Goal: Transaction & Acquisition: Purchase product/service

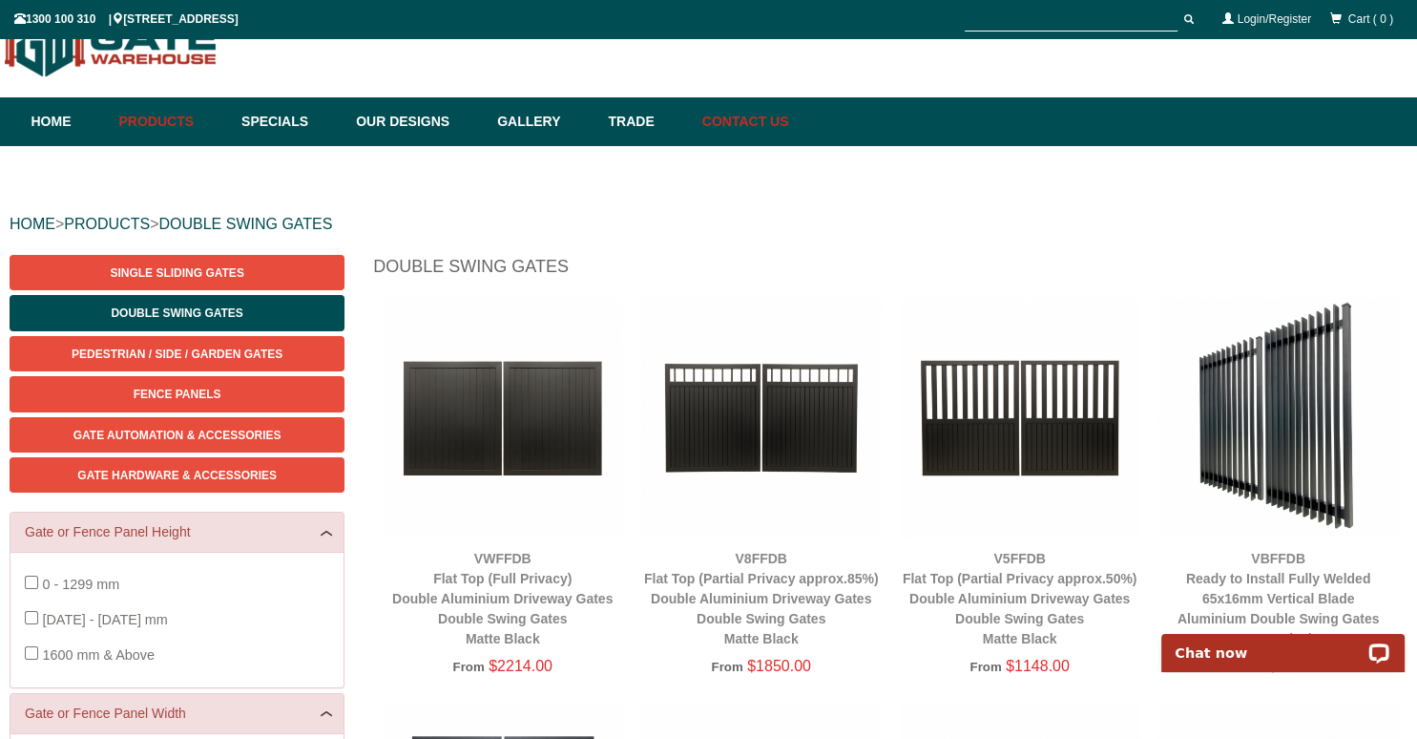
click at [785, 127] on link "Contact Us" at bounding box center [741, 121] width 96 height 49
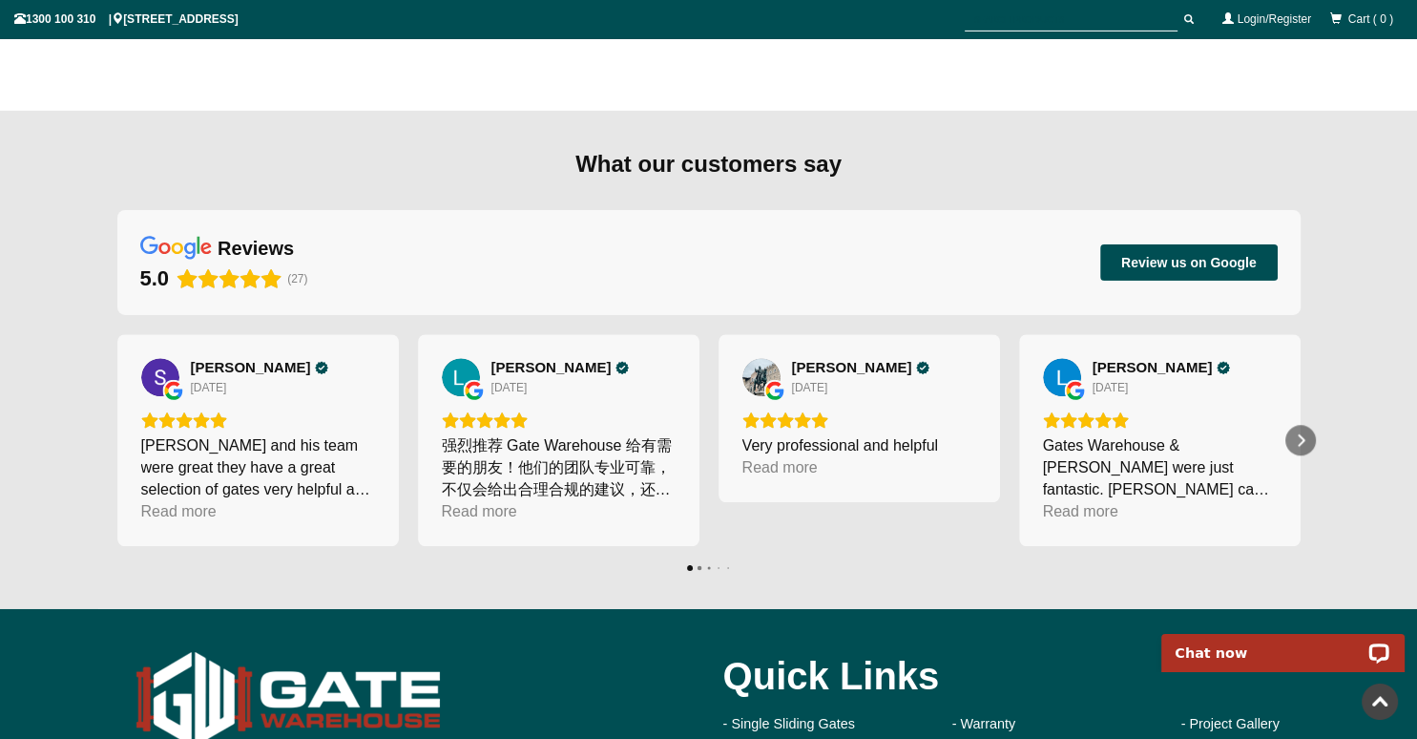
scroll to position [1560, 0]
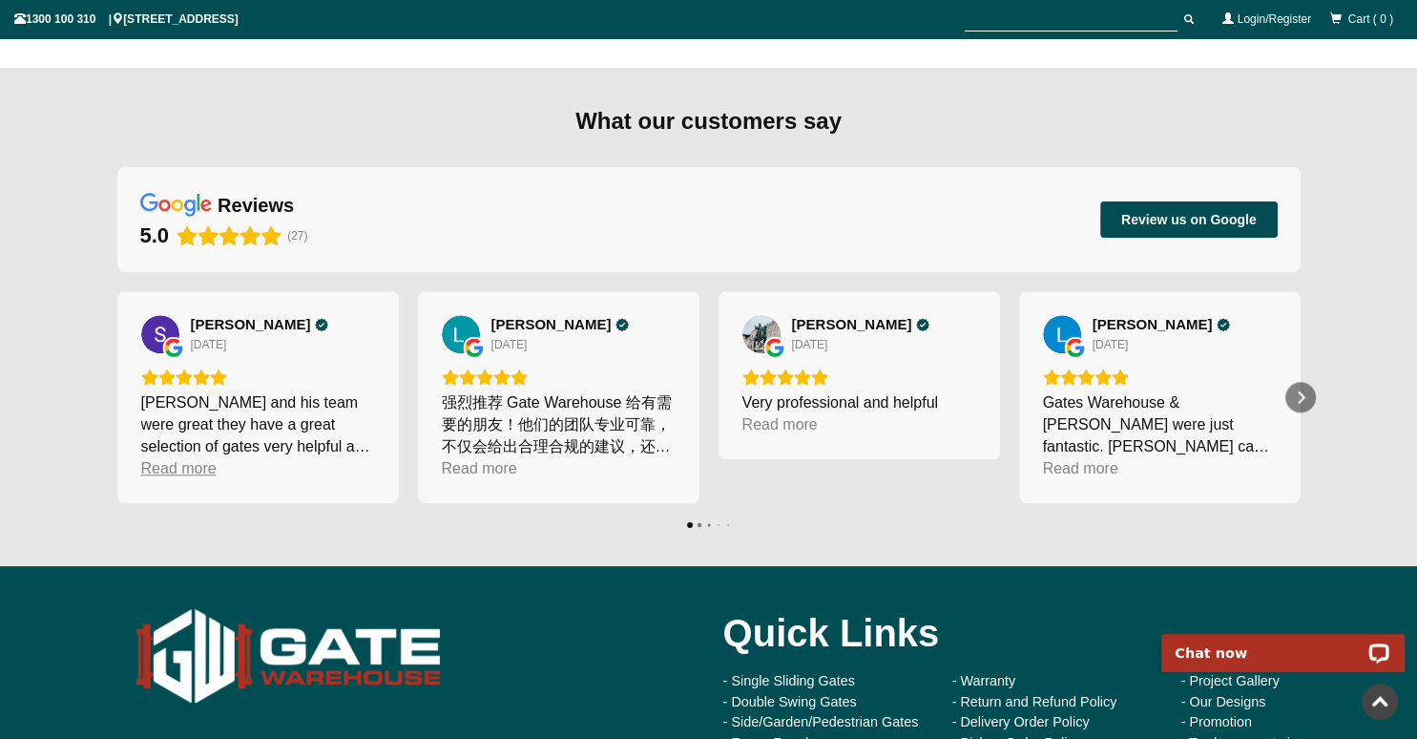
click at [182, 467] on div "Read more" at bounding box center [178, 468] width 75 height 22
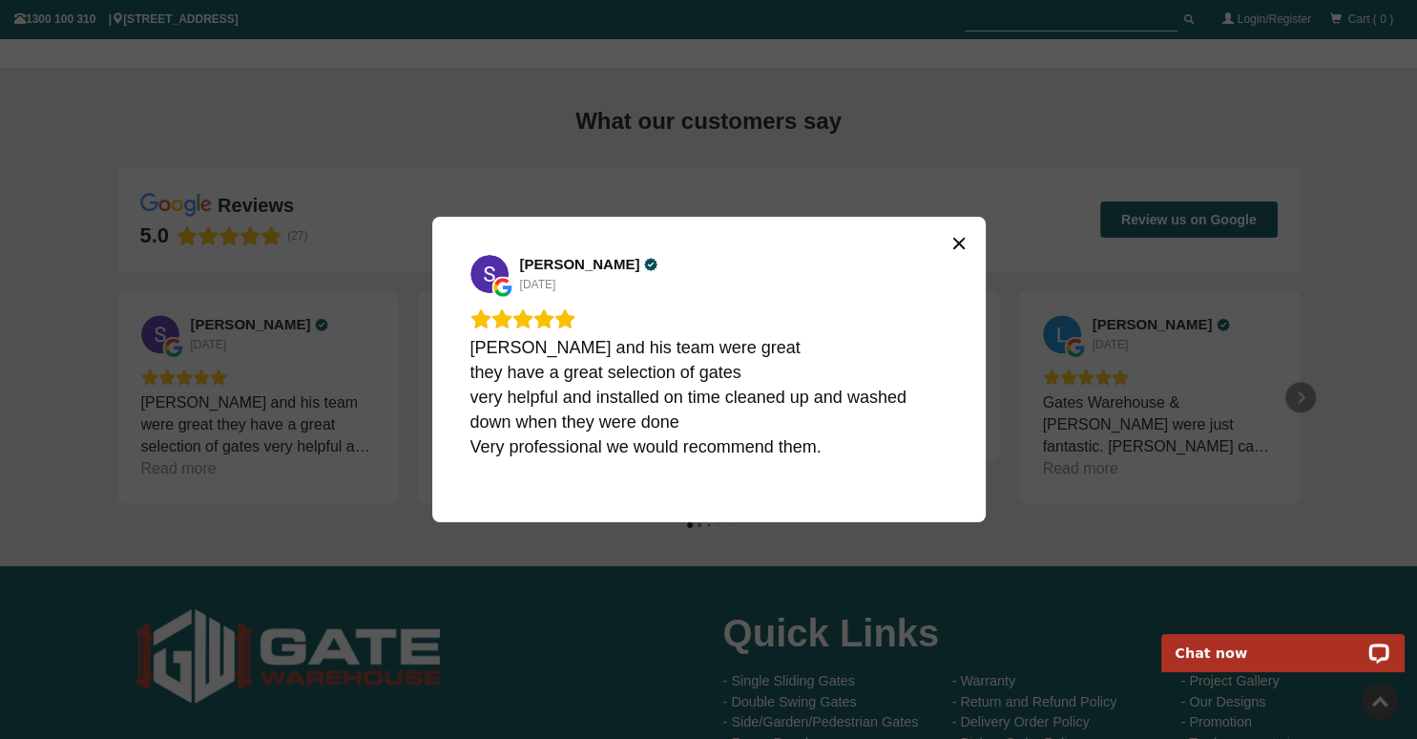
click at [963, 240] on icon "Close" at bounding box center [958, 243] width 11 height 11
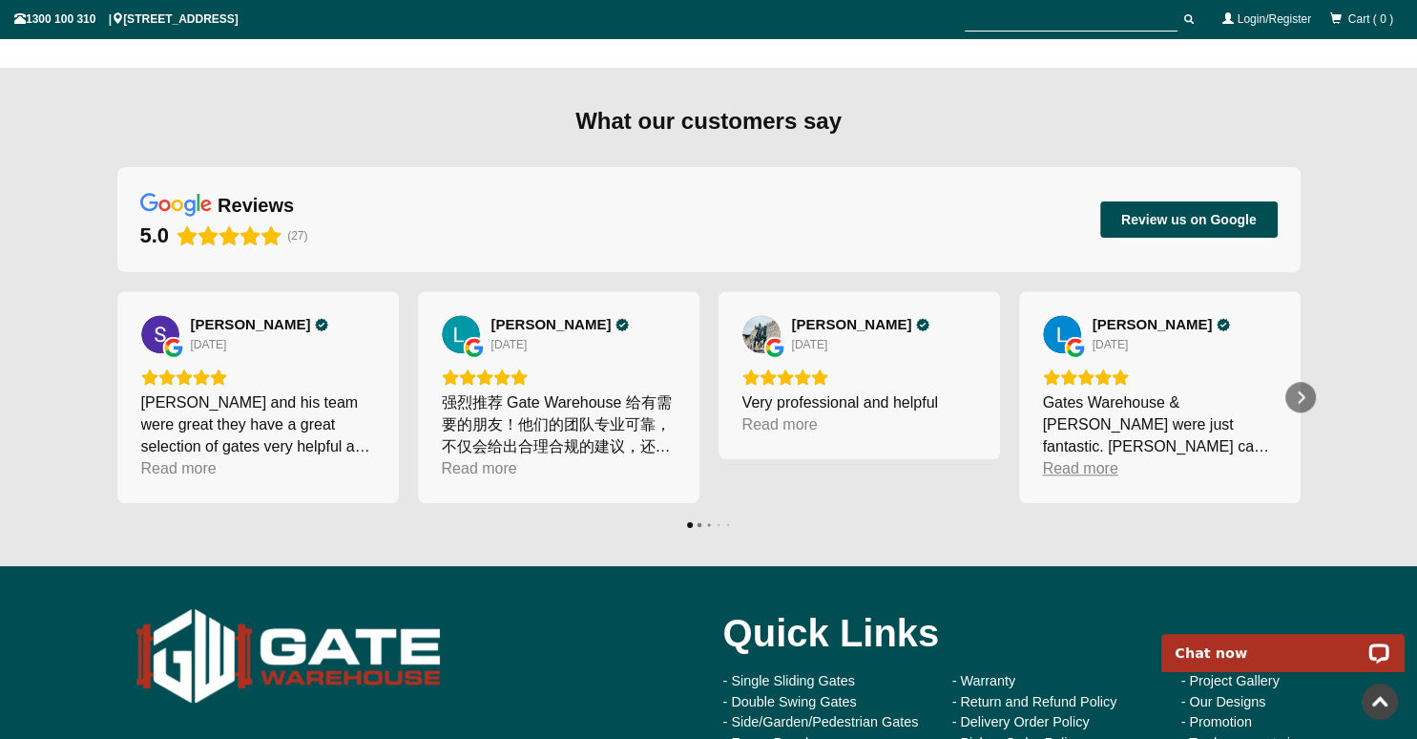
click at [1100, 470] on div "Read more" at bounding box center [1080, 468] width 75 height 22
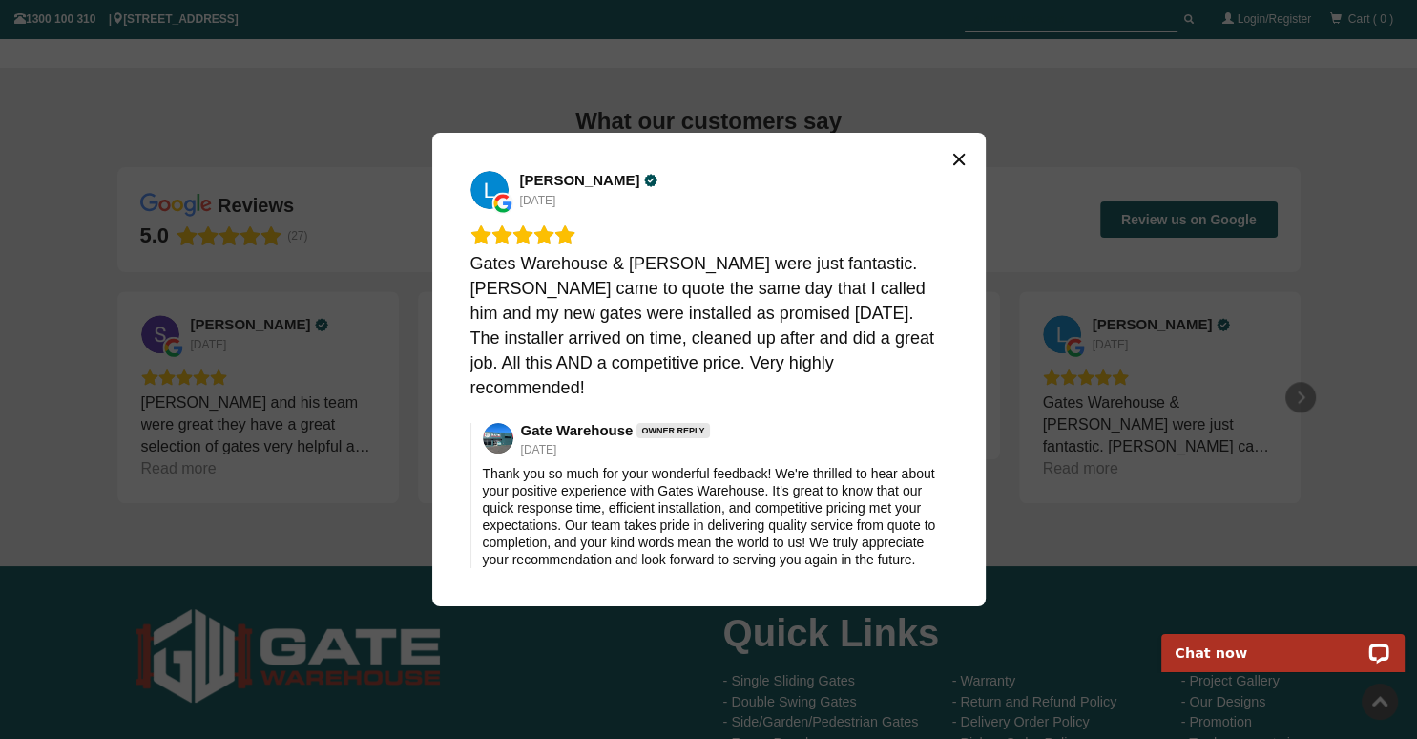
click at [954, 165] on icon "Close" at bounding box center [958, 159] width 11 height 11
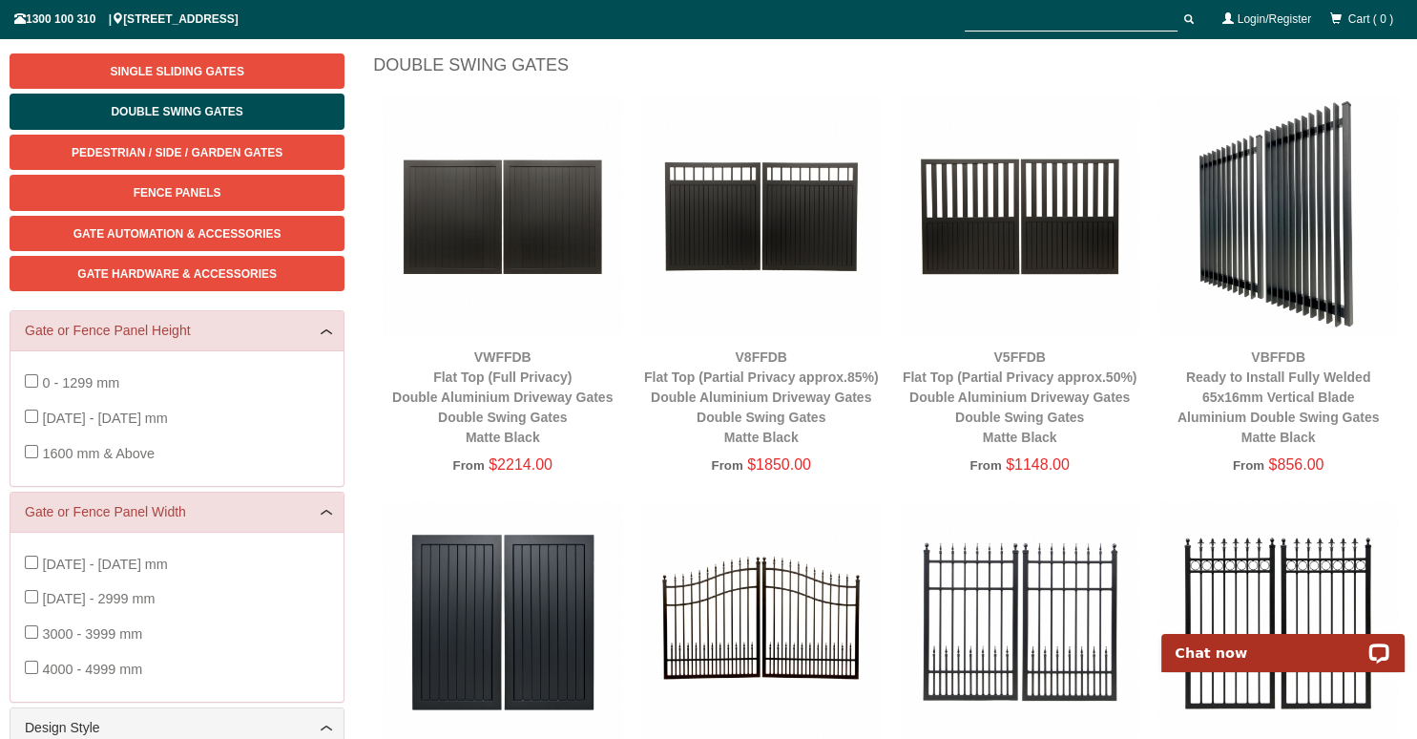
scroll to position [149, 0]
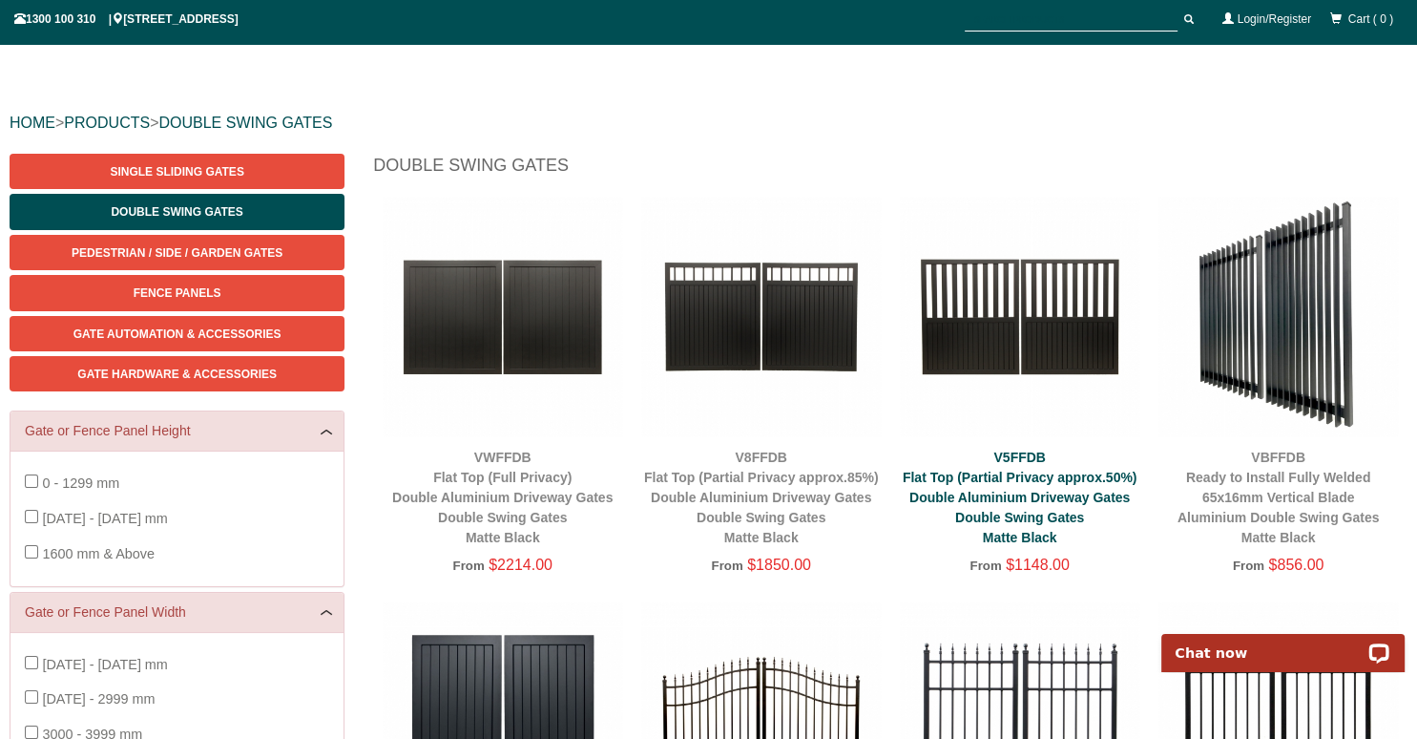
click at [1039, 501] on link "V5FFDB Flat Top (Partial Privacy approx.50%) Double Aluminium Driveway Gates Do…" at bounding box center [1020, 497] width 235 height 95
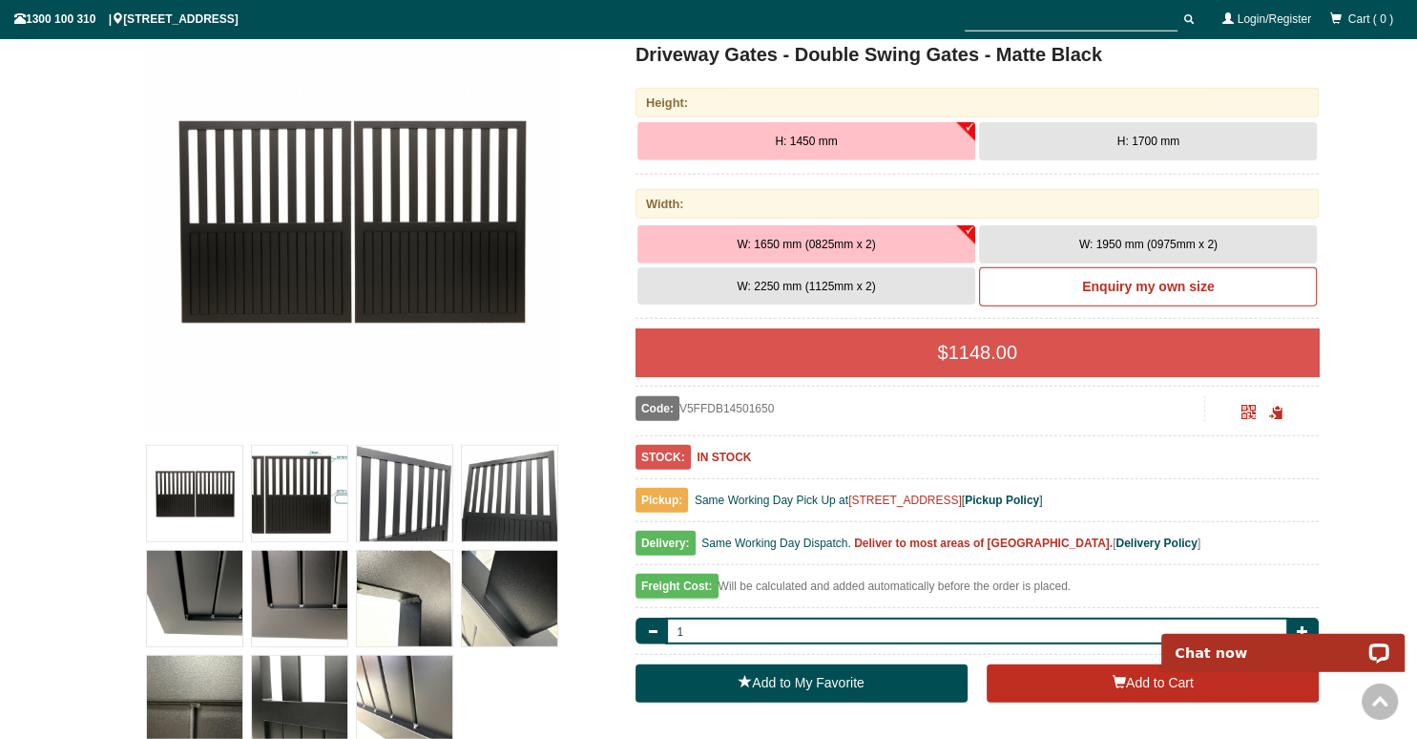
scroll to position [350, 0]
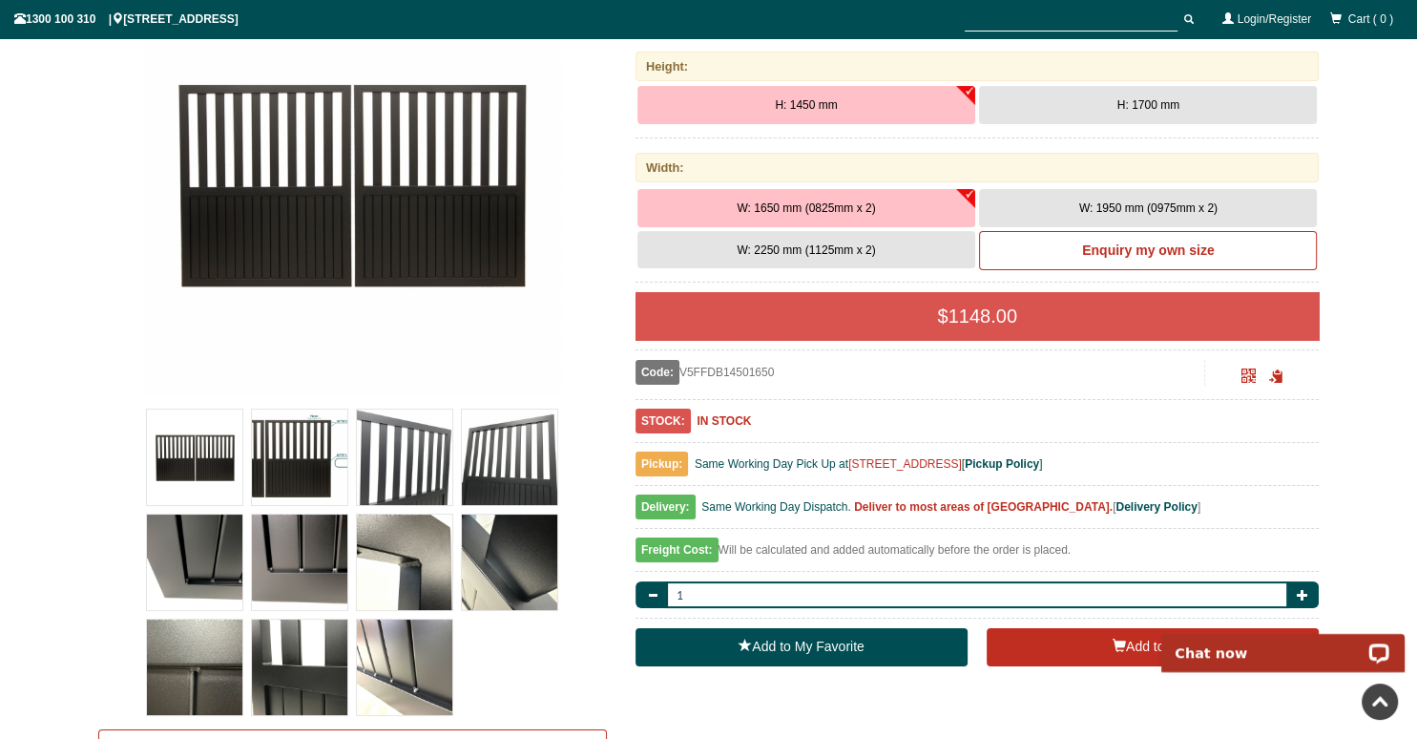
click at [803, 248] on span "W: 2250 mm (1125mm x 2)" at bounding box center [806, 249] width 138 height 13
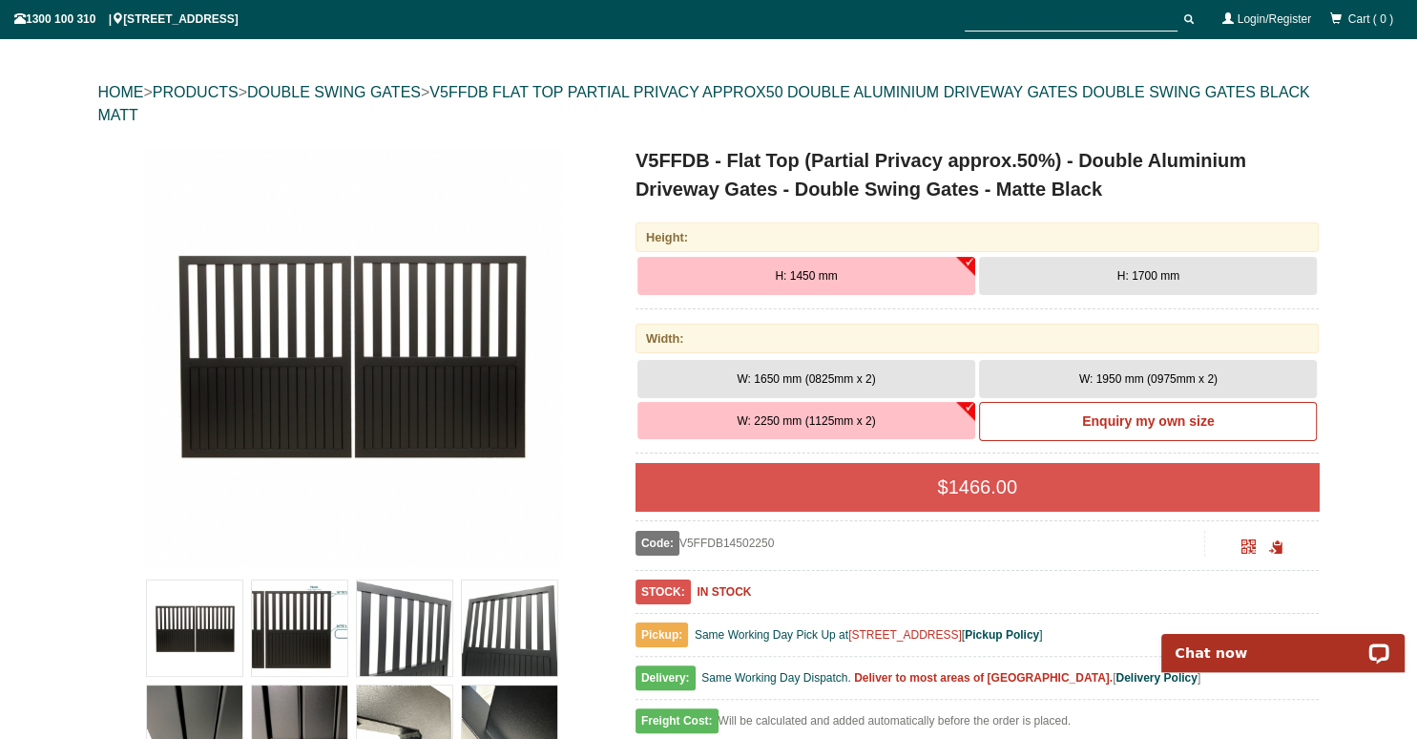
scroll to position [149, 0]
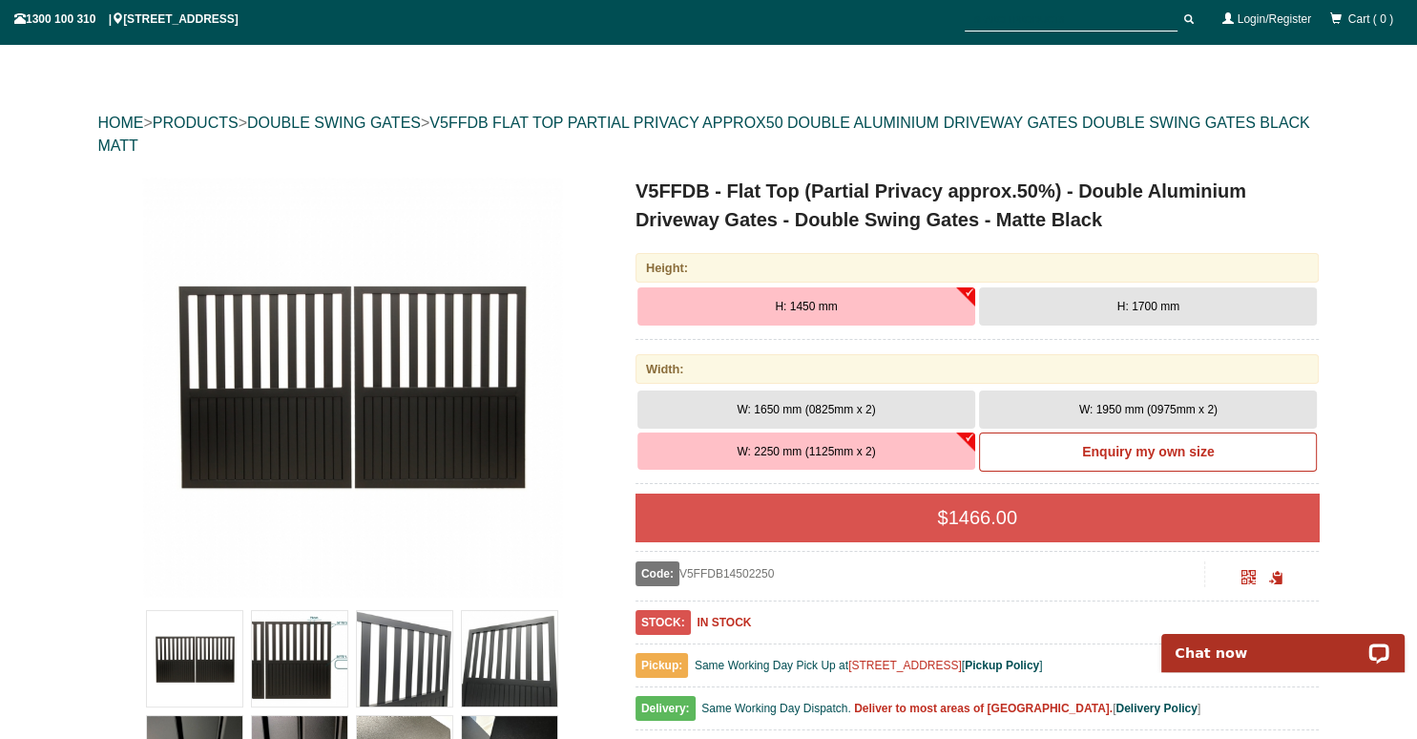
click at [1124, 302] on span "H: 1700 mm" at bounding box center [1149, 306] width 62 height 13
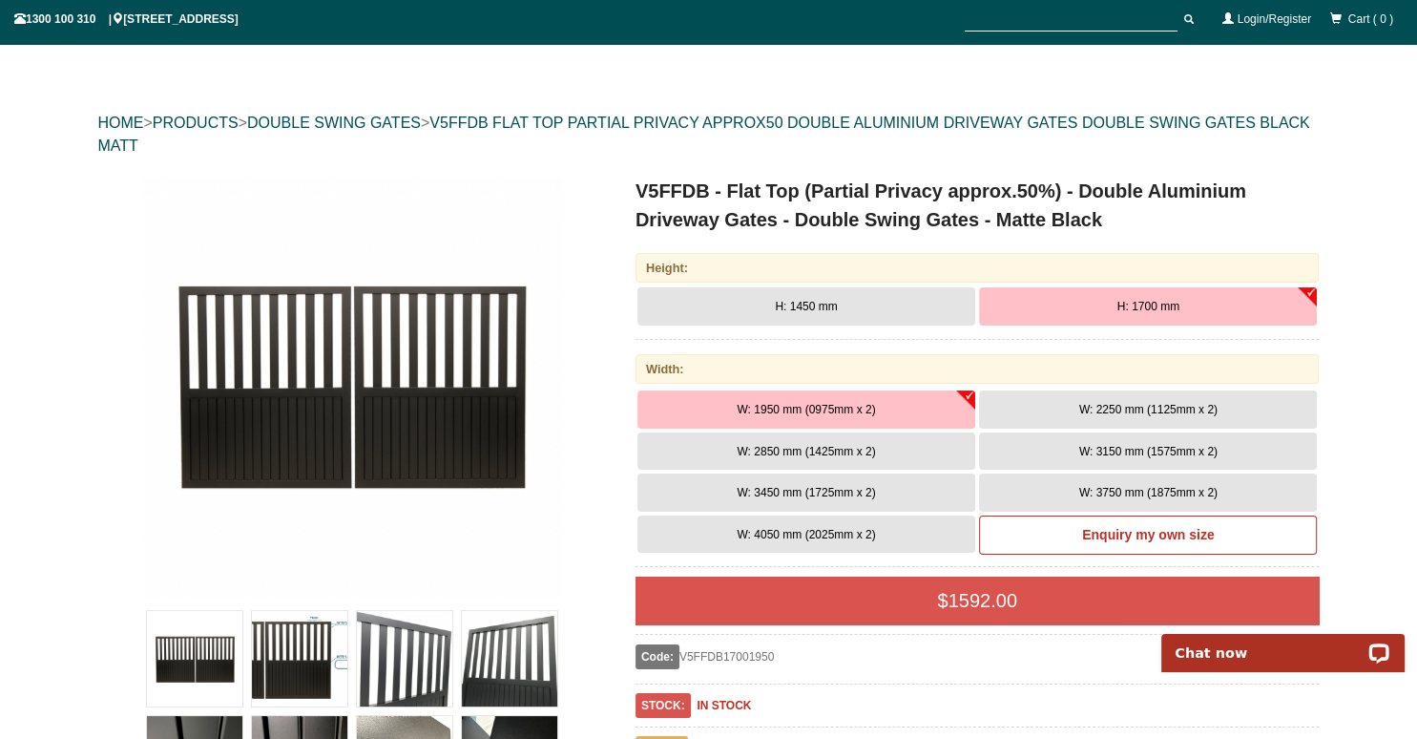
click at [1132, 408] on span "W: 2250 mm (1125mm x 2)" at bounding box center [1148, 409] width 138 height 13
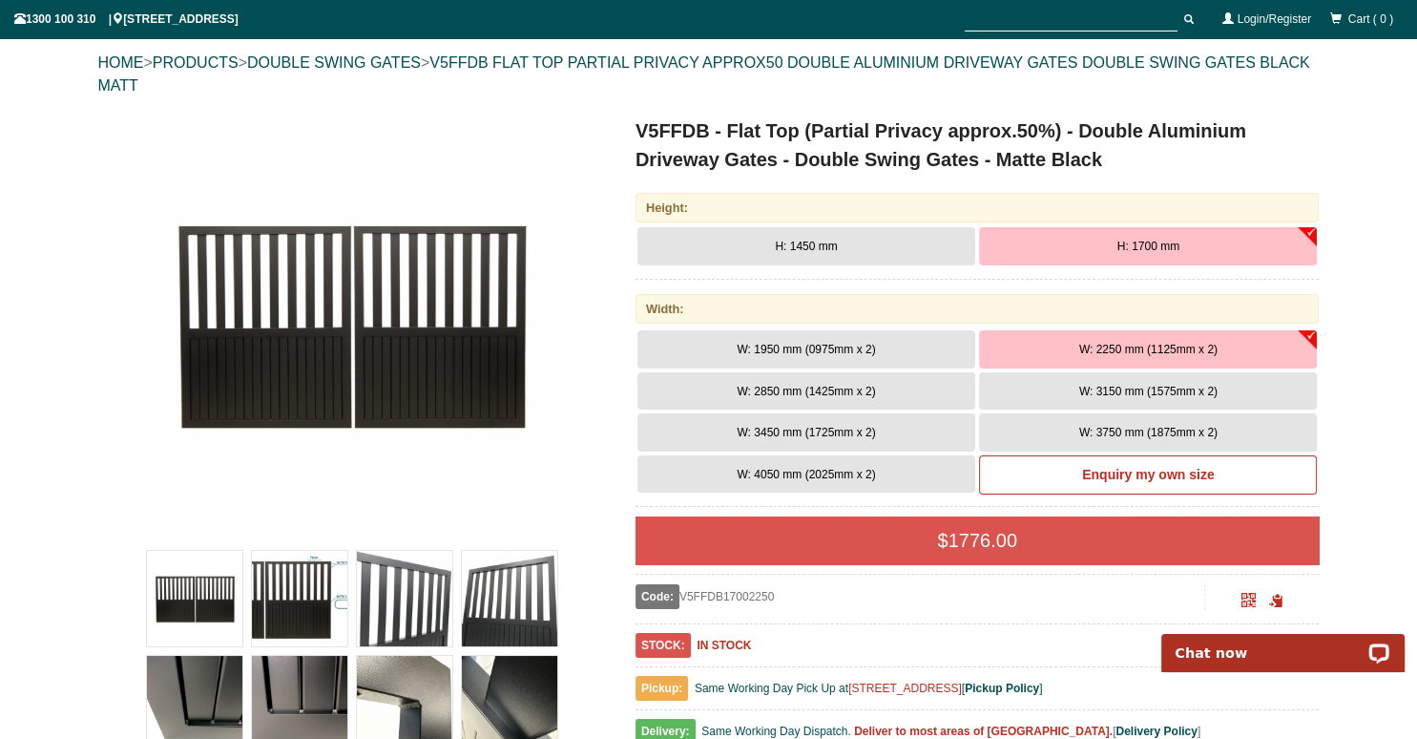
scroll to position [249, 0]
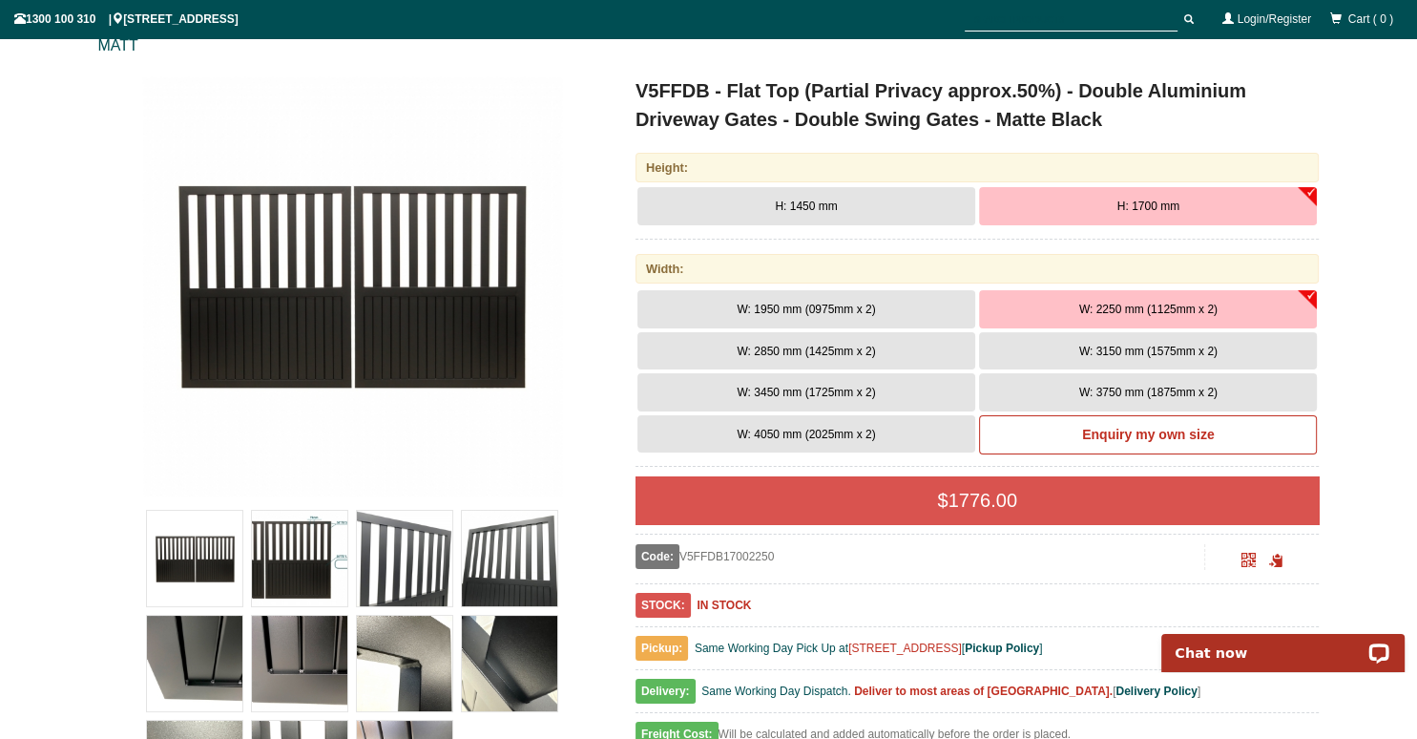
click at [388, 367] on img at bounding box center [352, 286] width 420 height 420
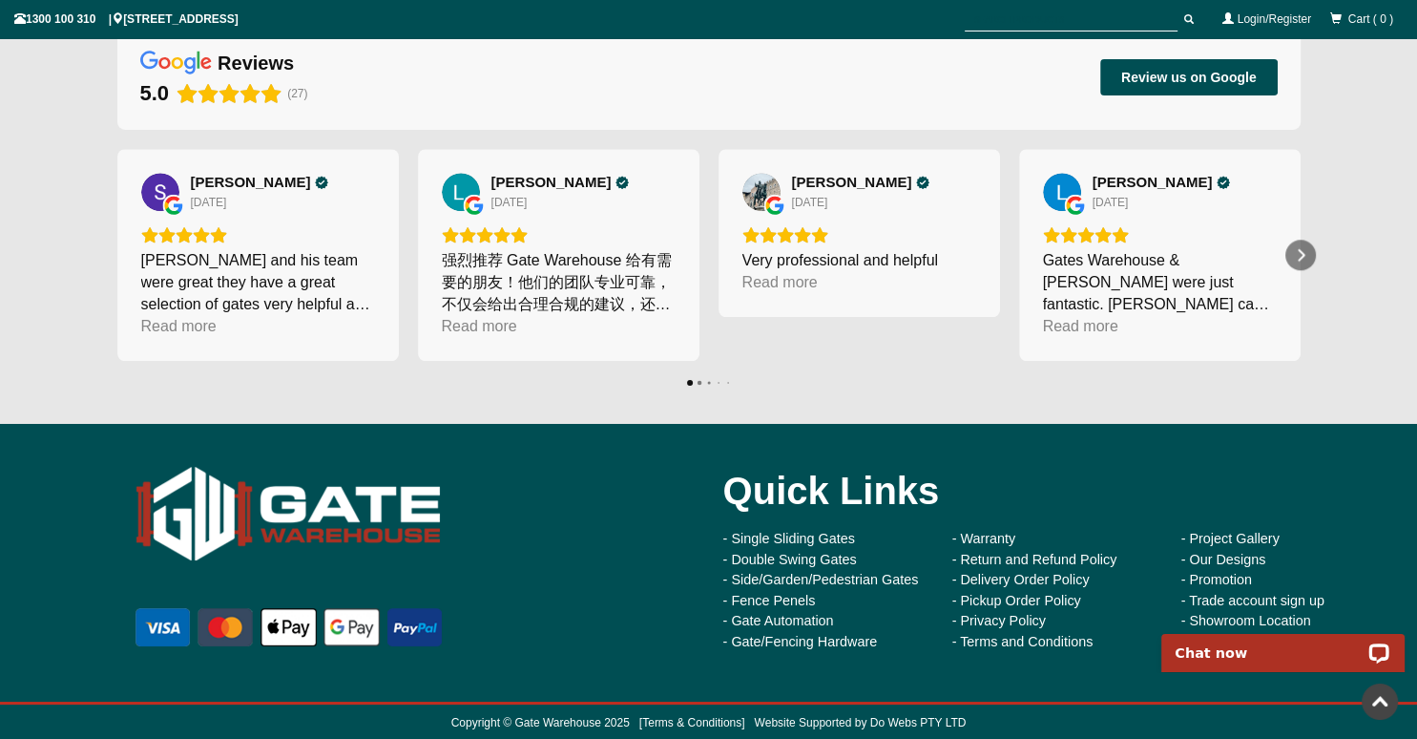
scroll to position [1703, 0]
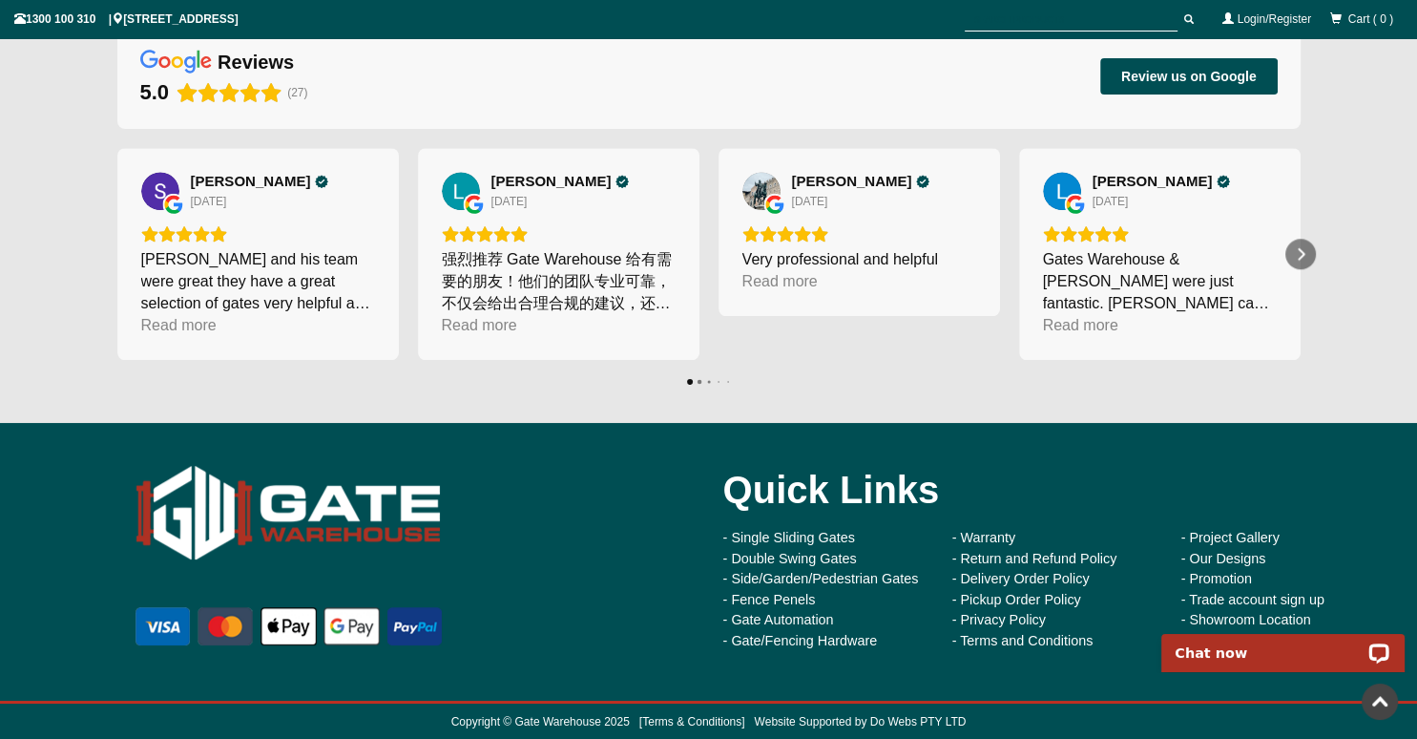
click at [1217, 612] on html "Chat now" at bounding box center [1283, 612] width 268 height 0
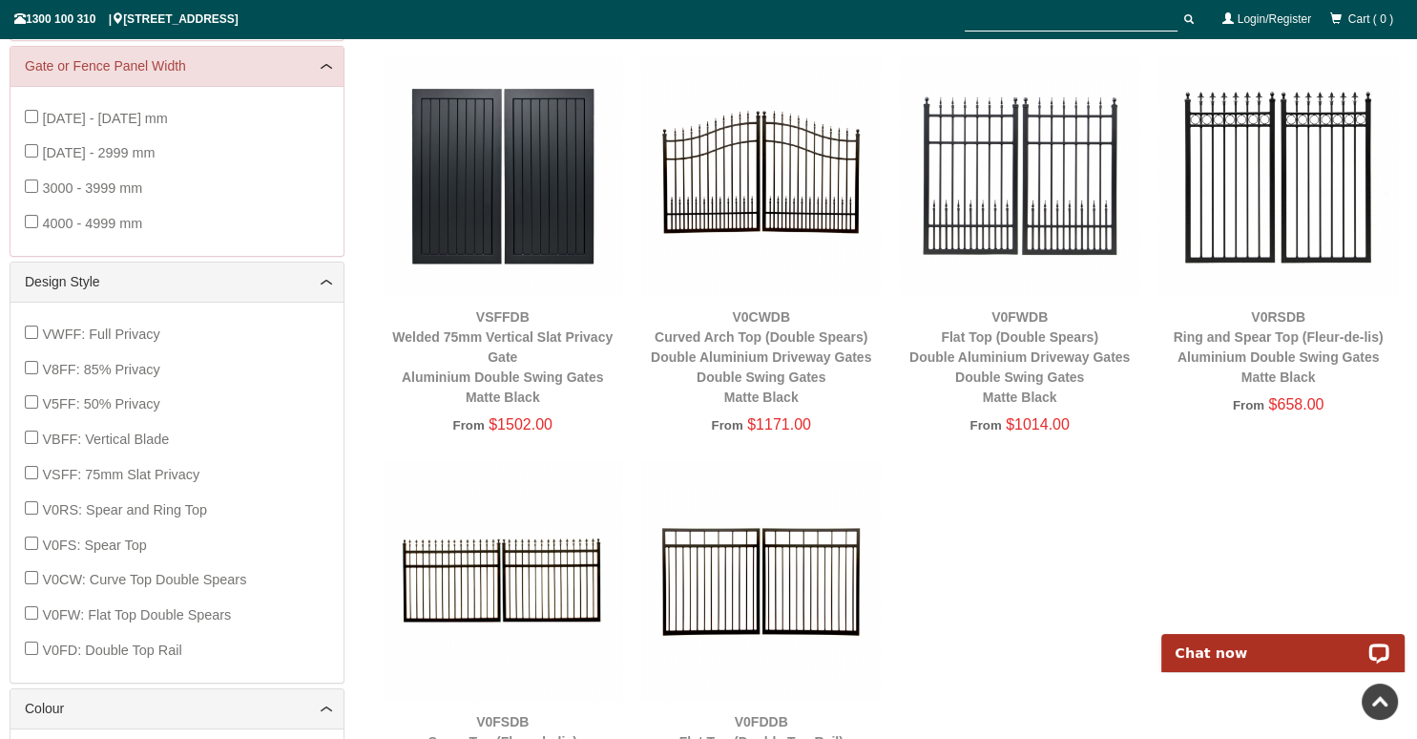
scroll to position [594, 0]
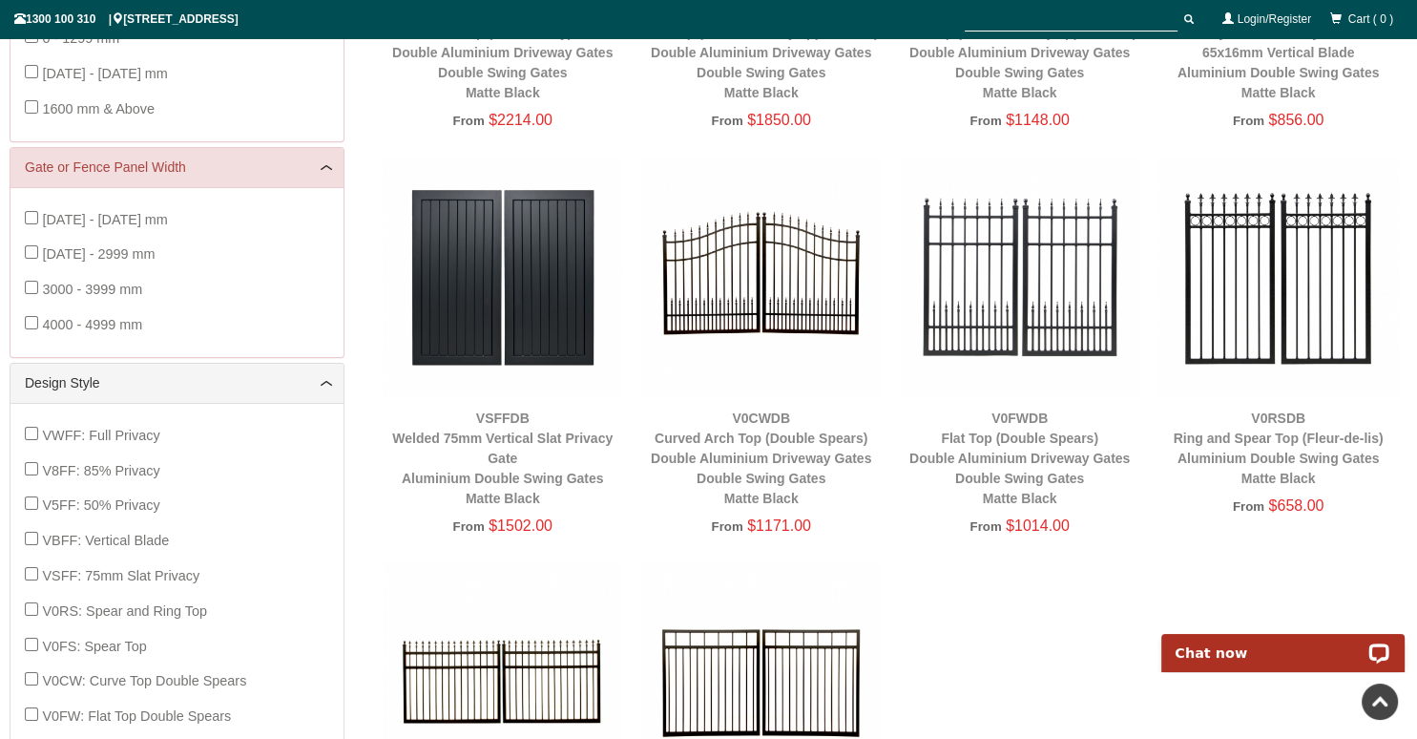
click at [762, 318] on img at bounding box center [761, 277] width 240 height 240
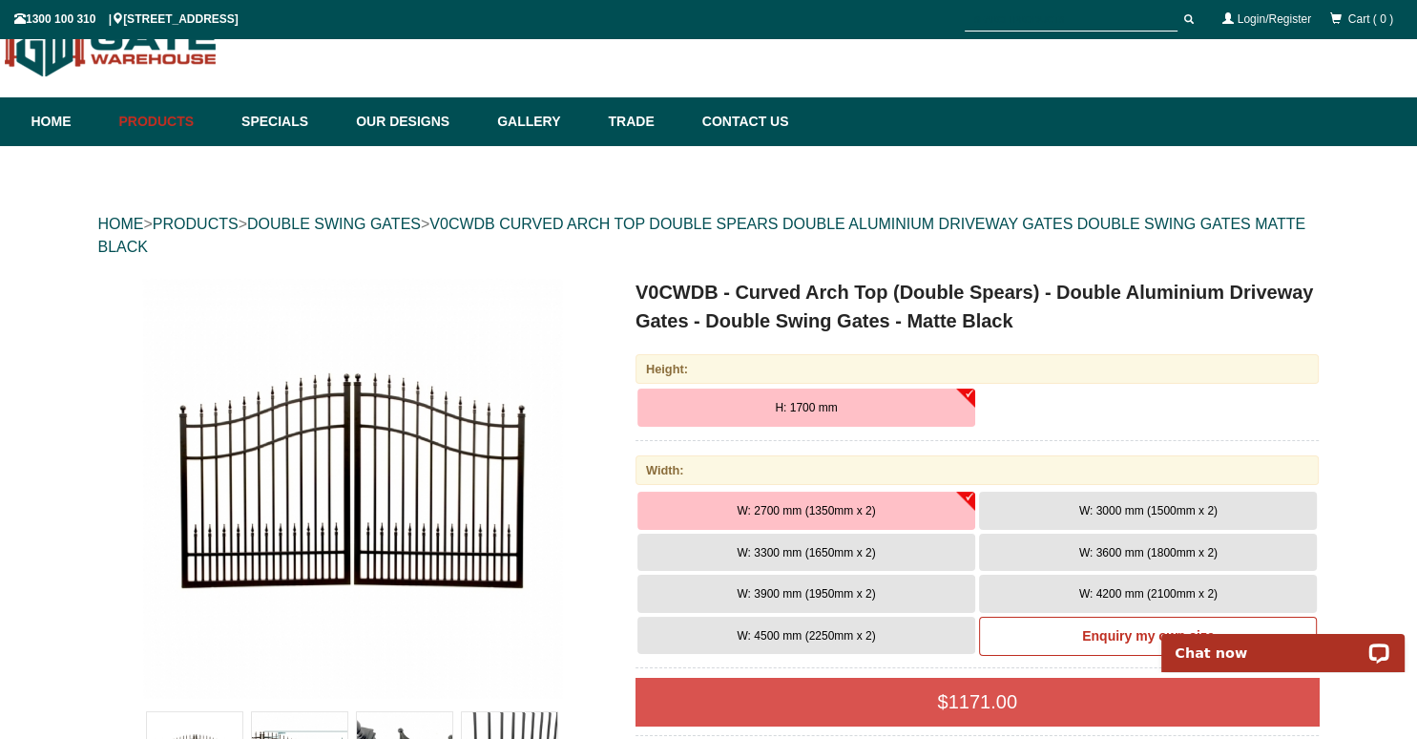
click at [836, 639] on span "W: 4500 mm (2250mm x 2)" at bounding box center [806, 635] width 138 height 13
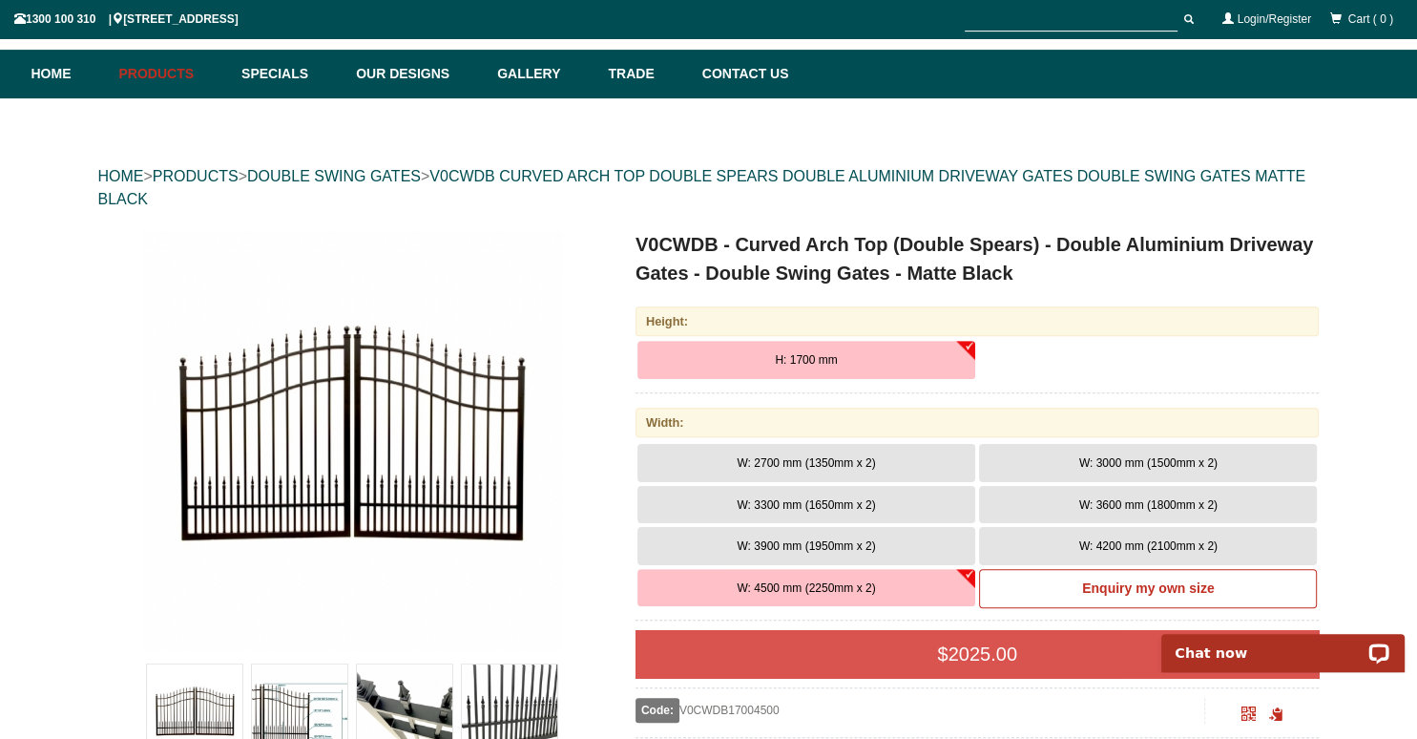
scroll to position [100, 0]
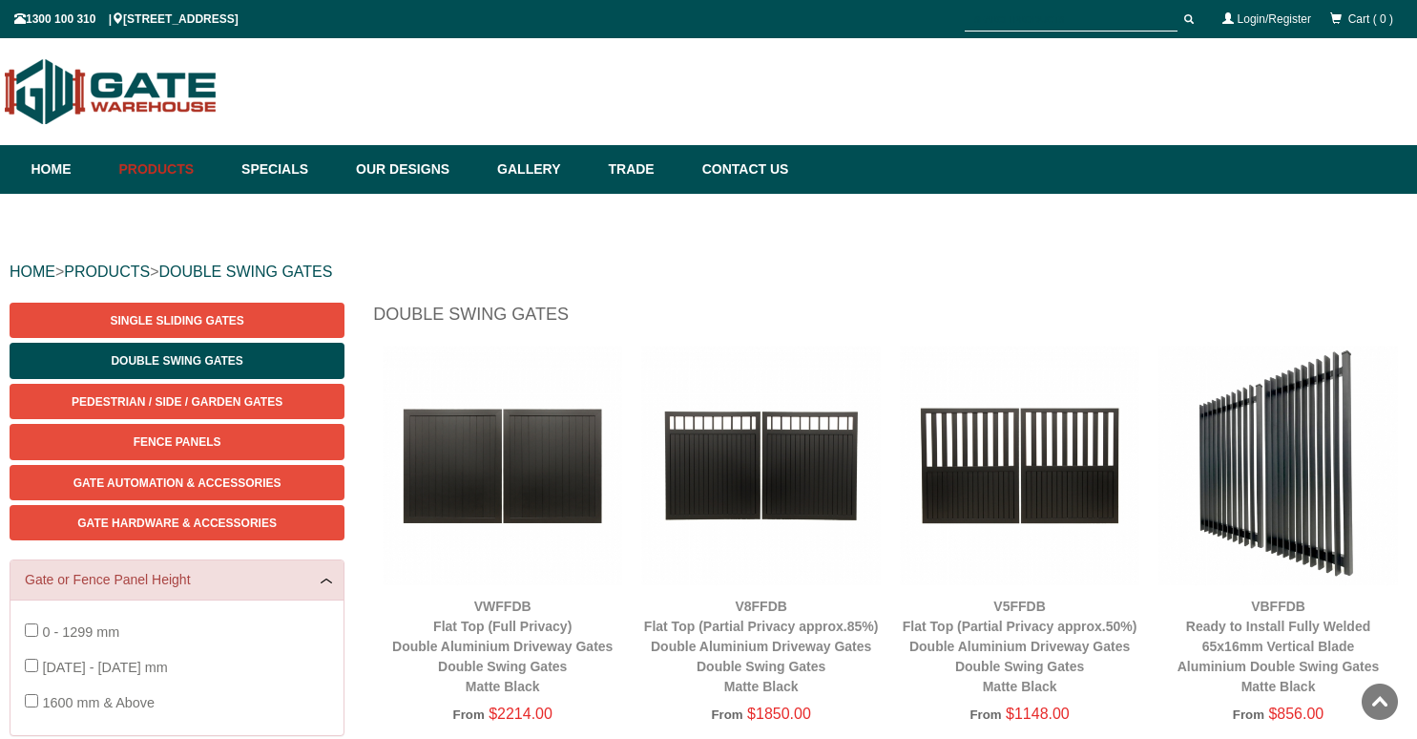
scroll to position [47, 0]
